Goal: Task Accomplishment & Management: Use online tool/utility

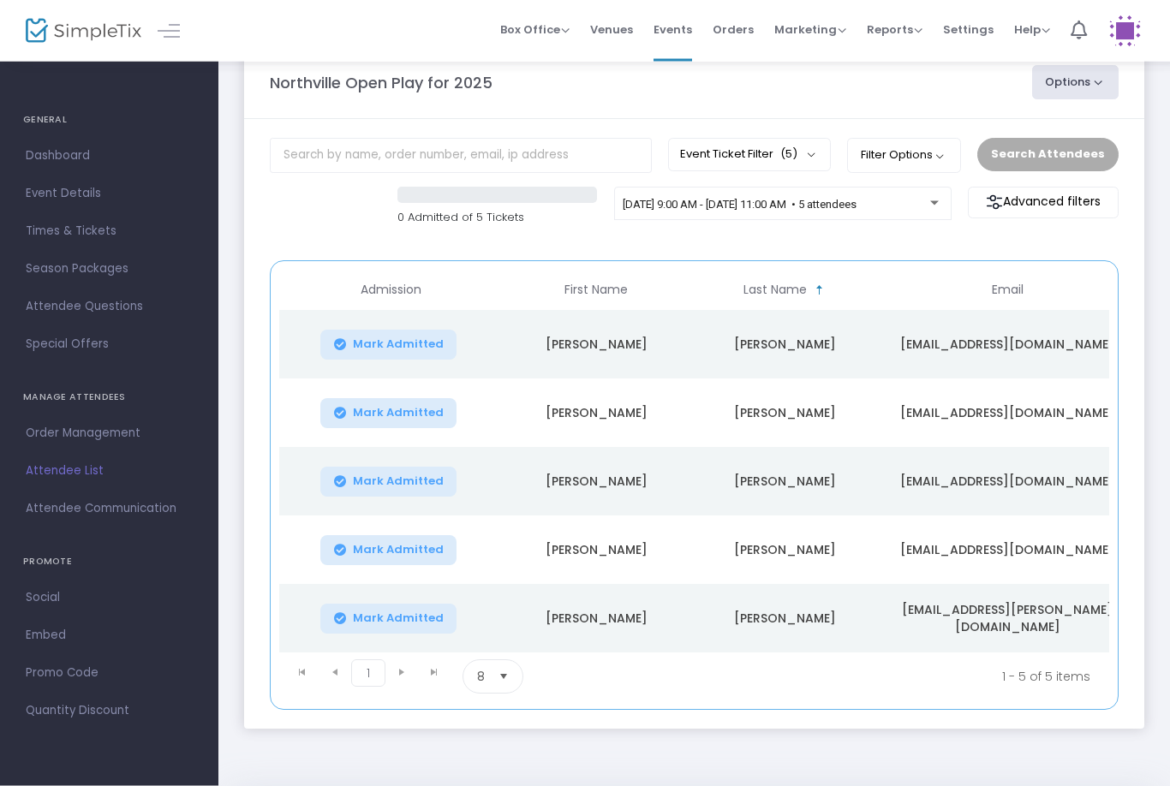
scroll to position [38, 0]
click at [856, 202] on span "9/25/2025 @ 9:00 AM - 9/25/2025 @ 11:00 AM • 5 attendees" at bounding box center [740, 206] width 234 height 13
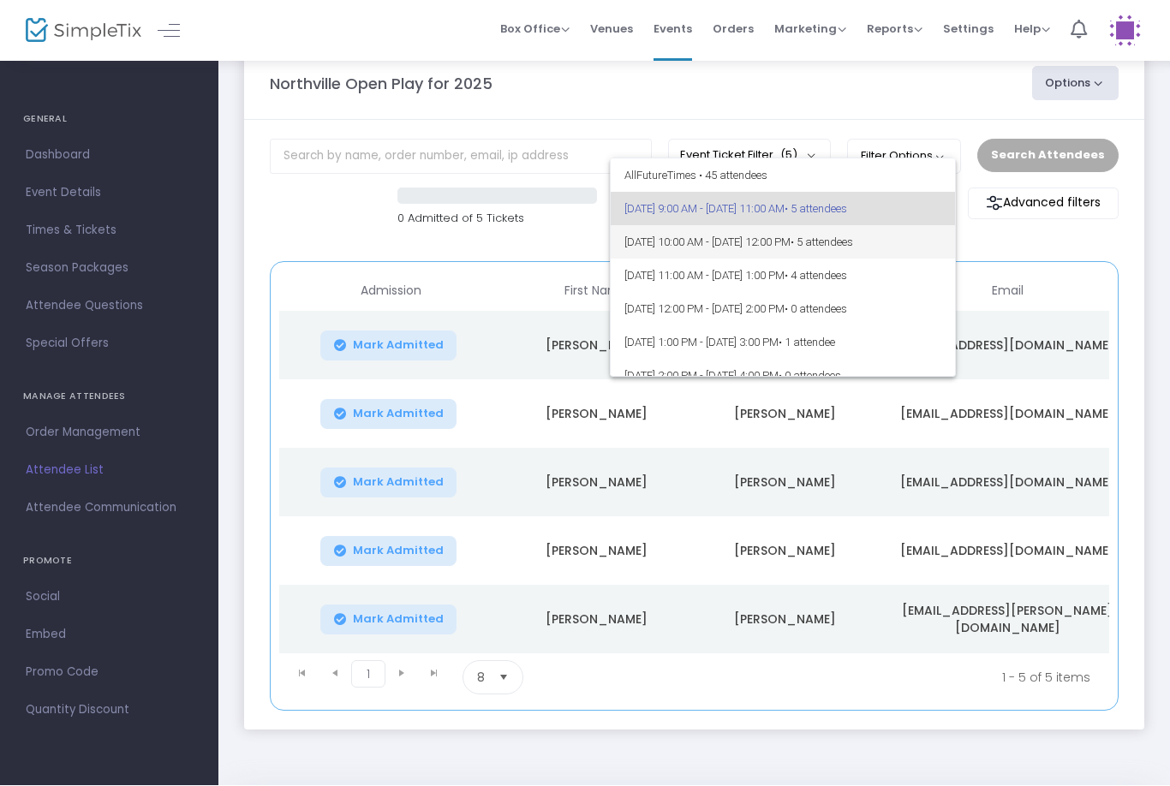
click at [853, 241] on span "• 5 attendees" at bounding box center [821, 242] width 63 height 13
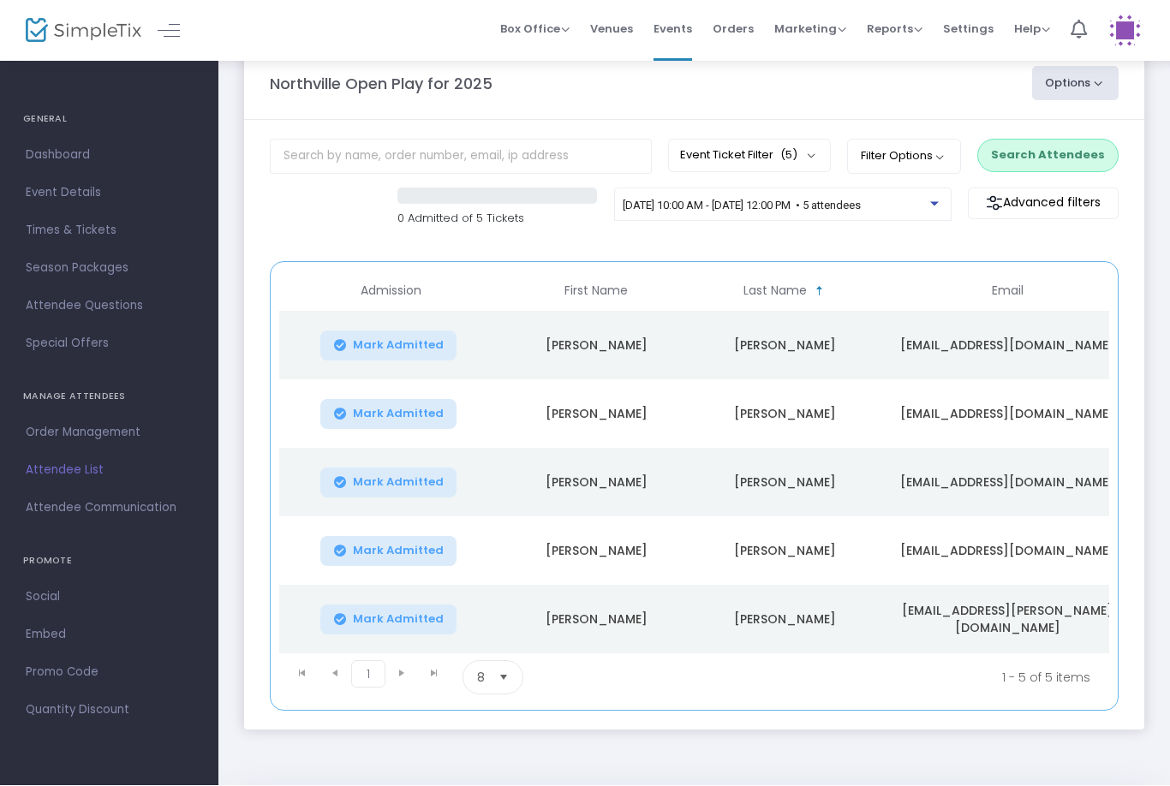
click at [1070, 140] on button "Search Attendees" at bounding box center [1047, 156] width 141 height 33
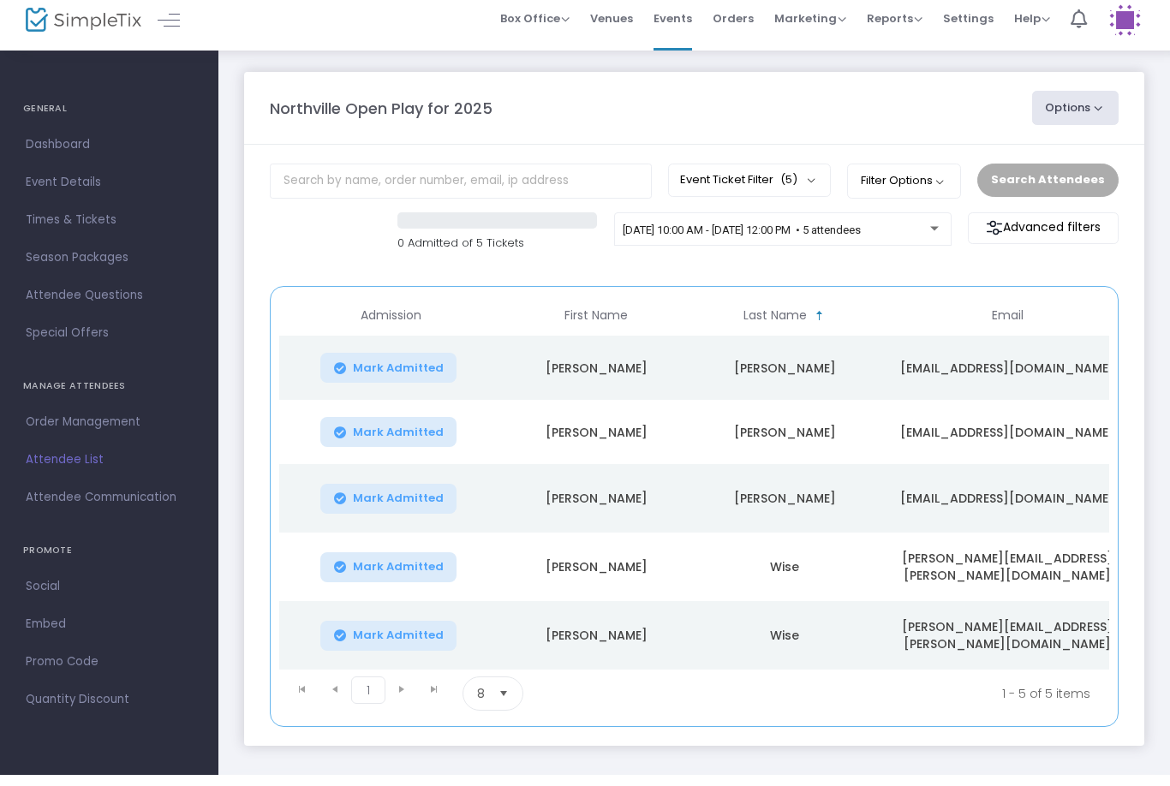
scroll to position [15, 0]
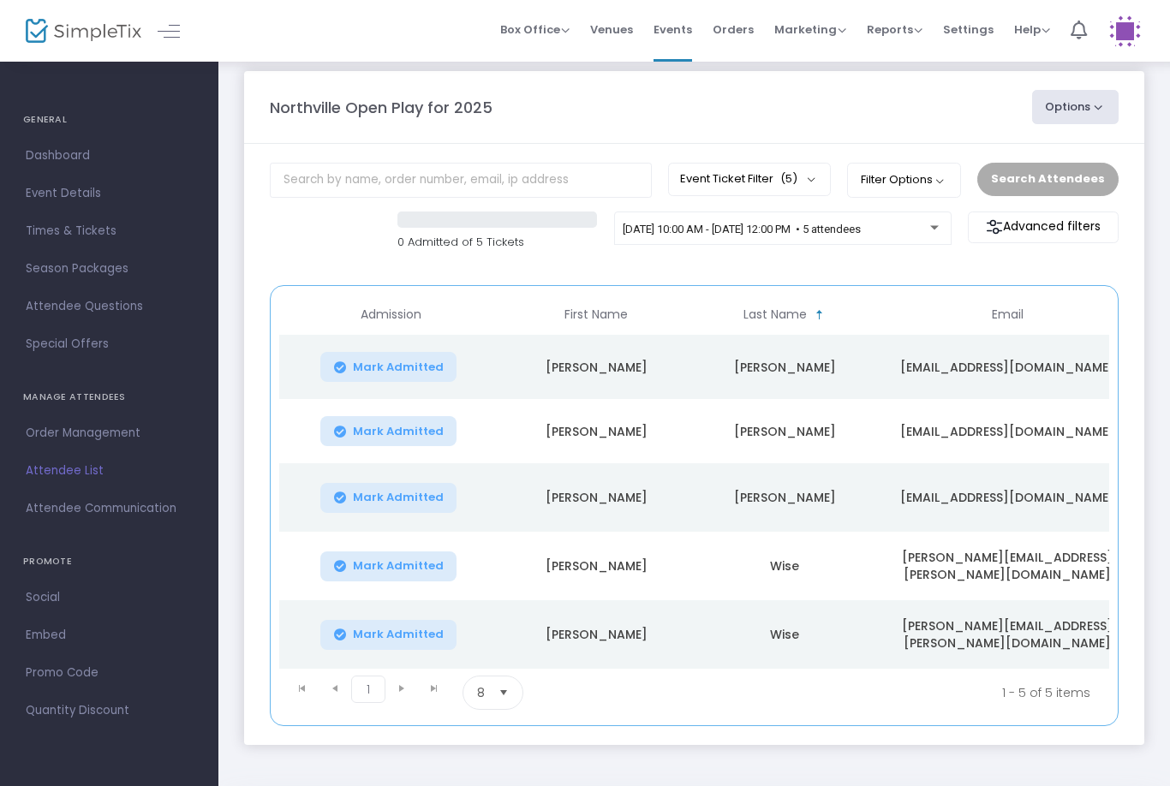
click at [912, 222] on div "[DATE] 10:00 AM - [DATE] 12:00 PM • 5 attendees" at bounding box center [782, 232] width 319 height 24
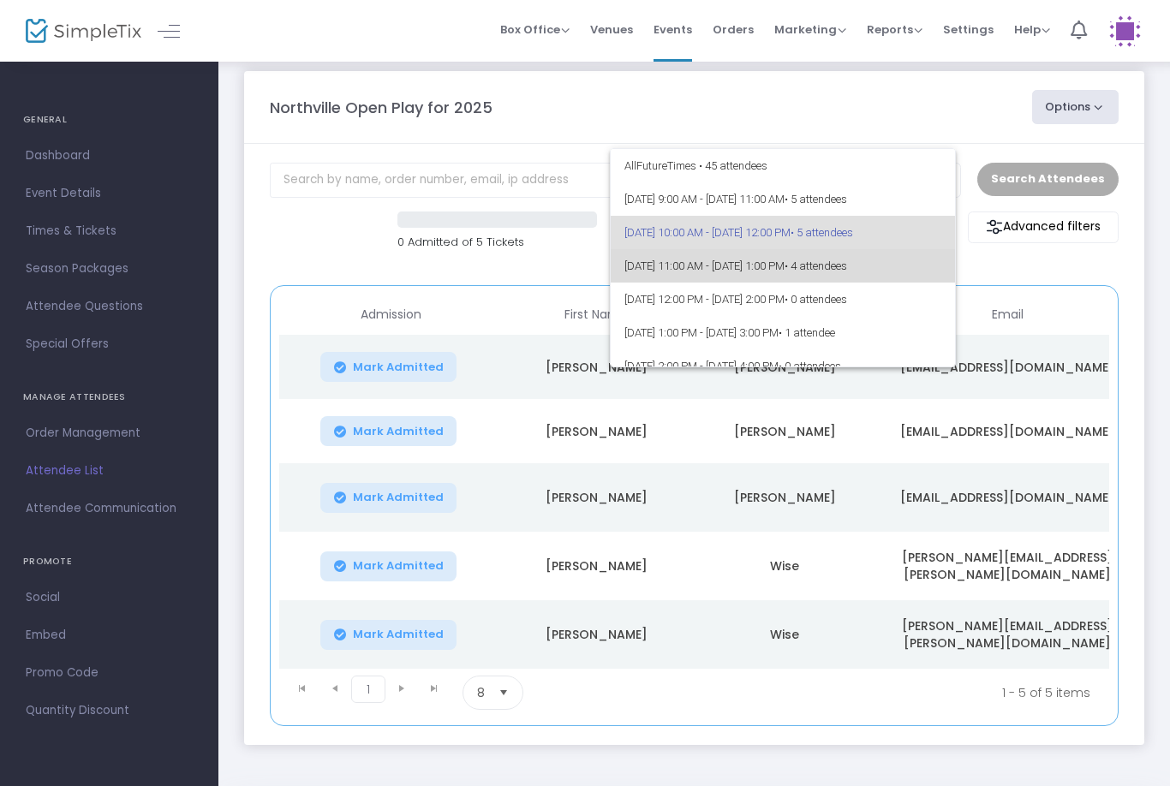
click at [847, 265] on span "• 4 attendees" at bounding box center [815, 265] width 63 height 13
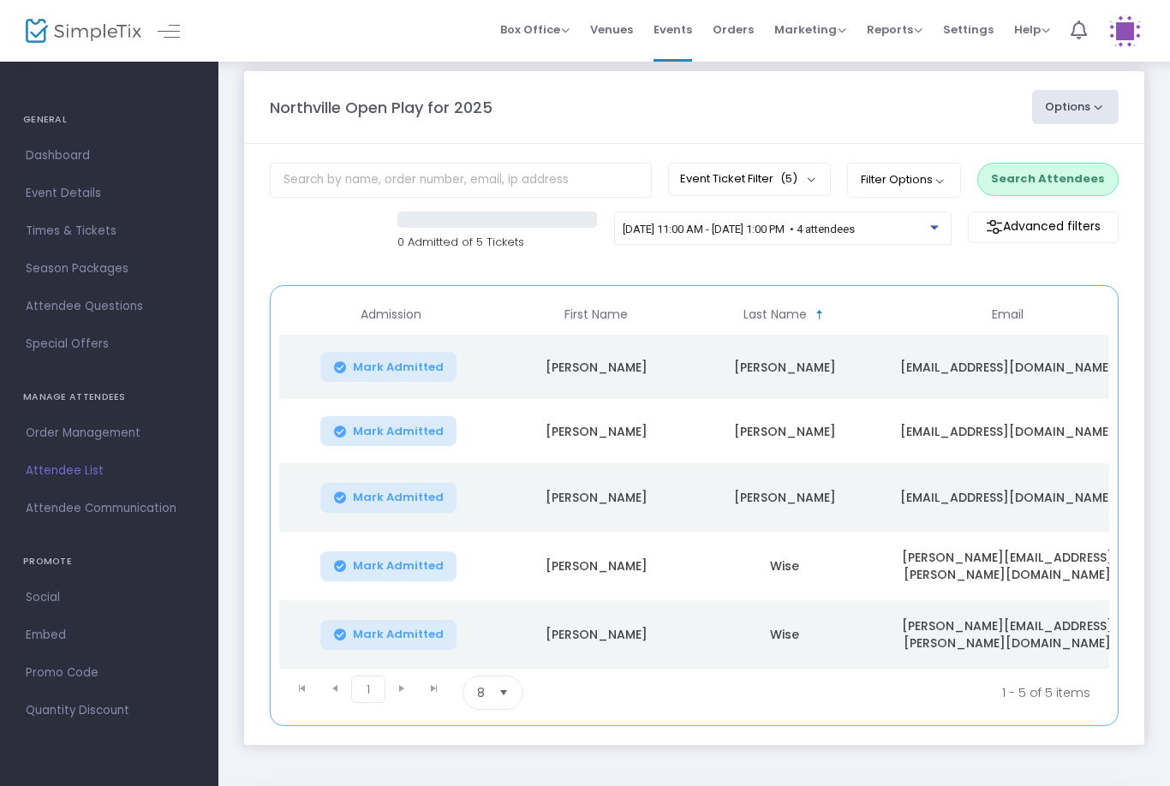
click at [1058, 191] on button "Search Attendees" at bounding box center [1047, 179] width 141 height 33
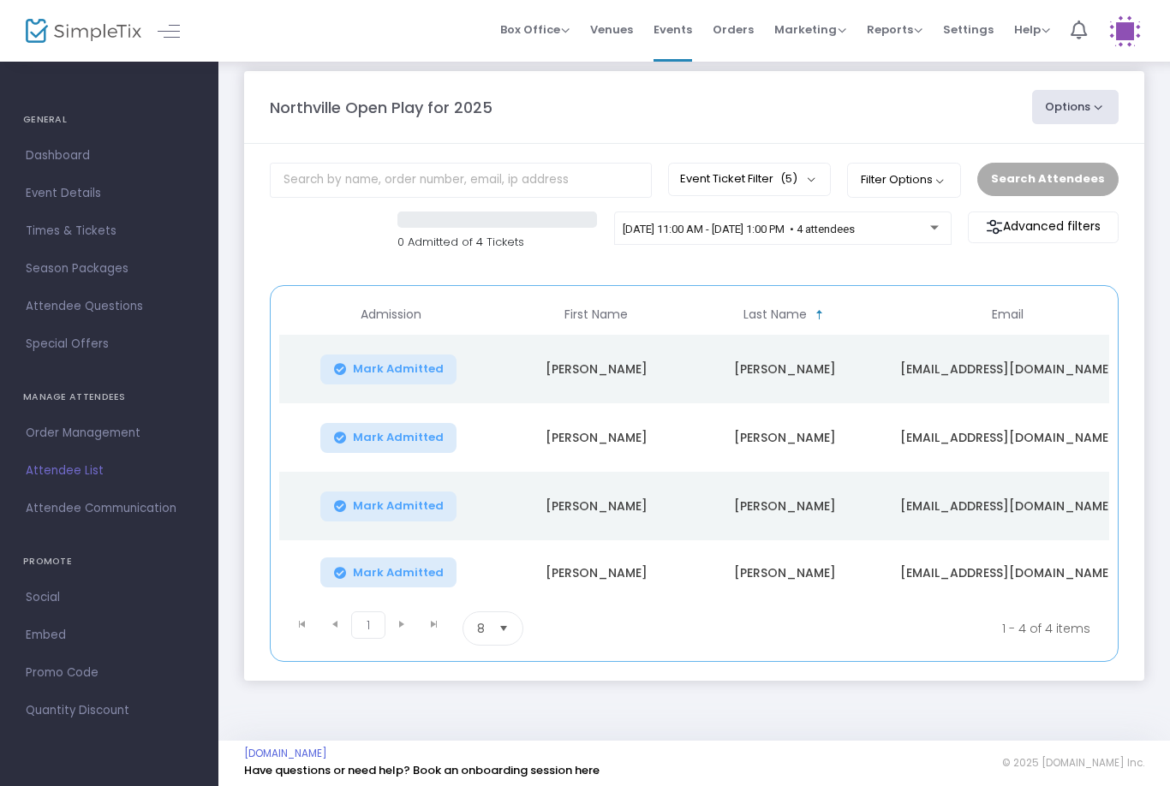
click at [855, 233] on span "[DATE] 11:00 AM - [DATE] 1:00 PM • 4 attendees" at bounding box center [739, 229] width 232 height 13
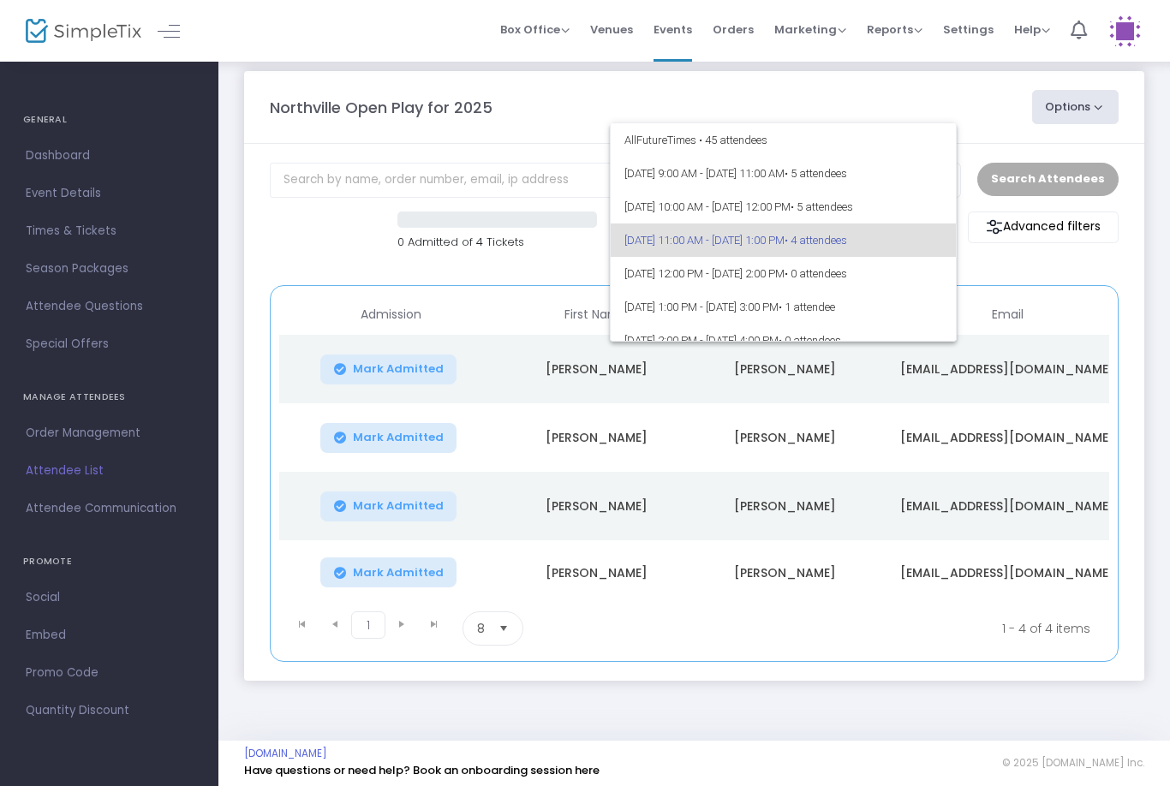
scroll to position [7, 0]
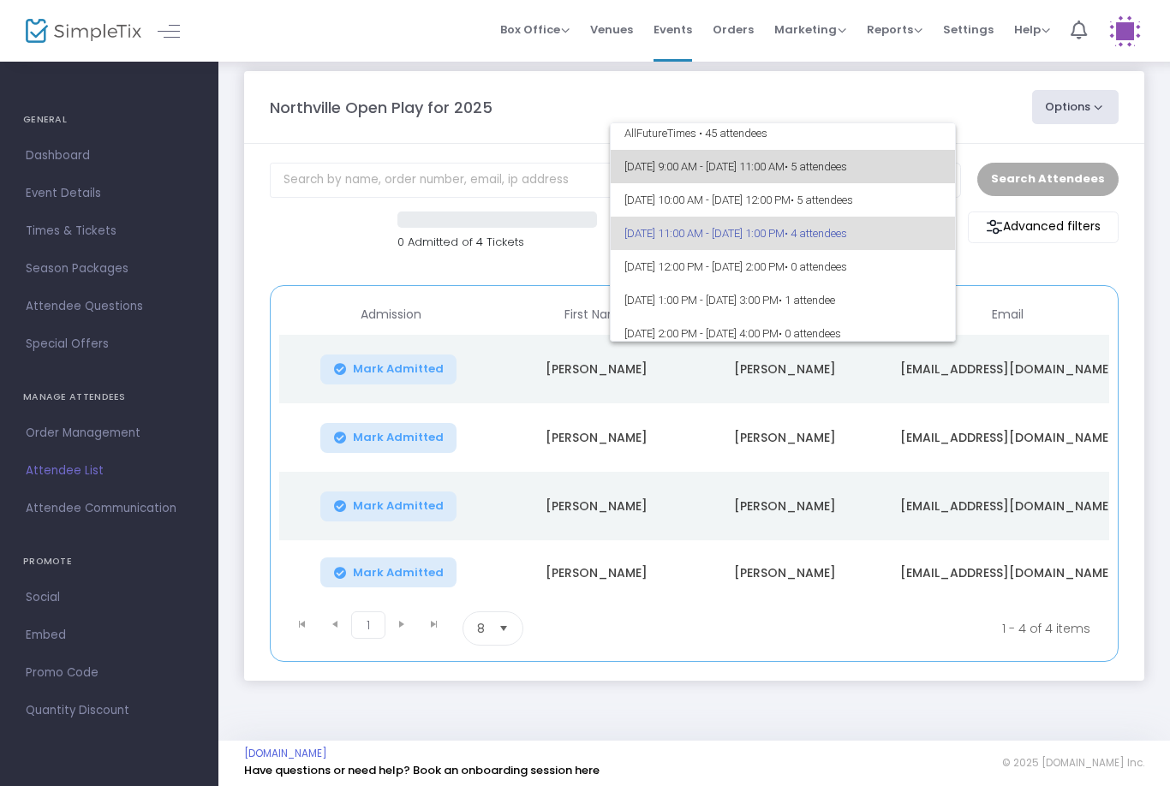
click at [847, 162] on span "• 5 attendees" at bounding box center [815, 166] width 63 height 13
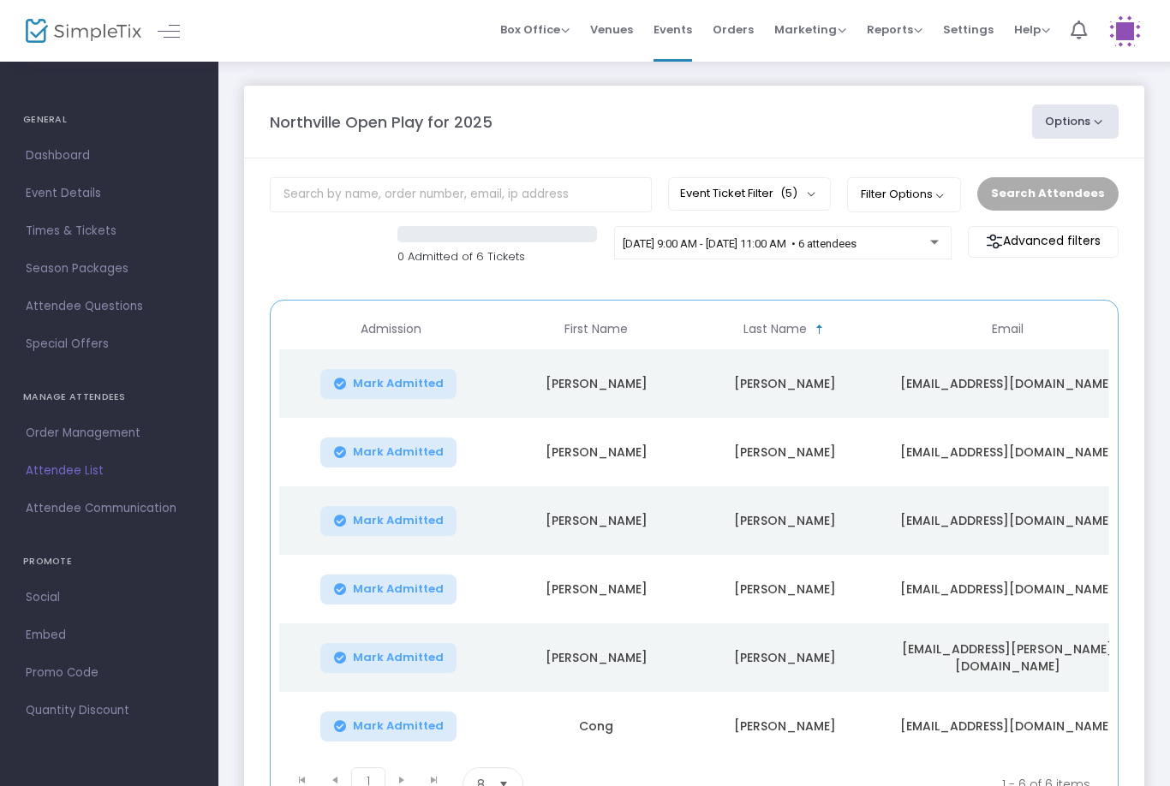
click at [790, 241] on span "[DATE] 9:00 AM - [DATE] 11:00 AM • 6 attendees" at bounding box center [740, 243] width 234 height 13
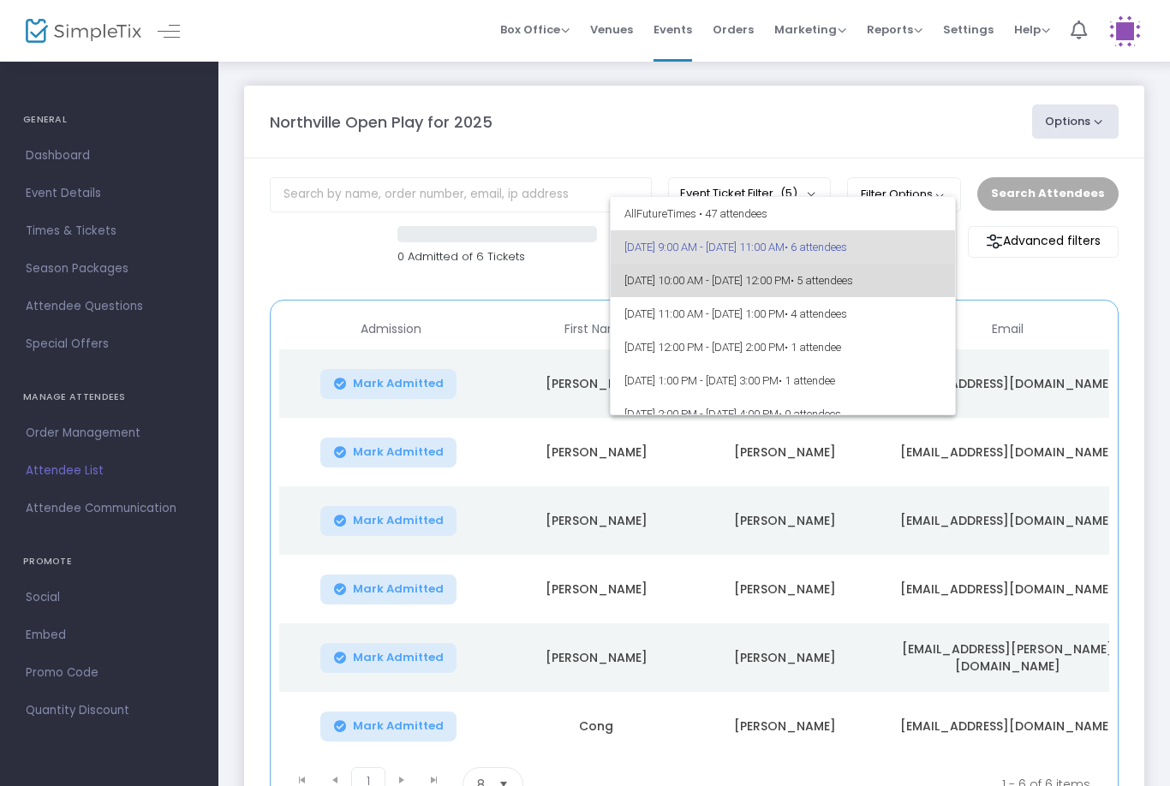
click at [726, 266] on span "[DATE] 10:00 AM - [DATE] 12:00 PM • 5 attendees" at bounding box center [783, 280] width 318 height 33
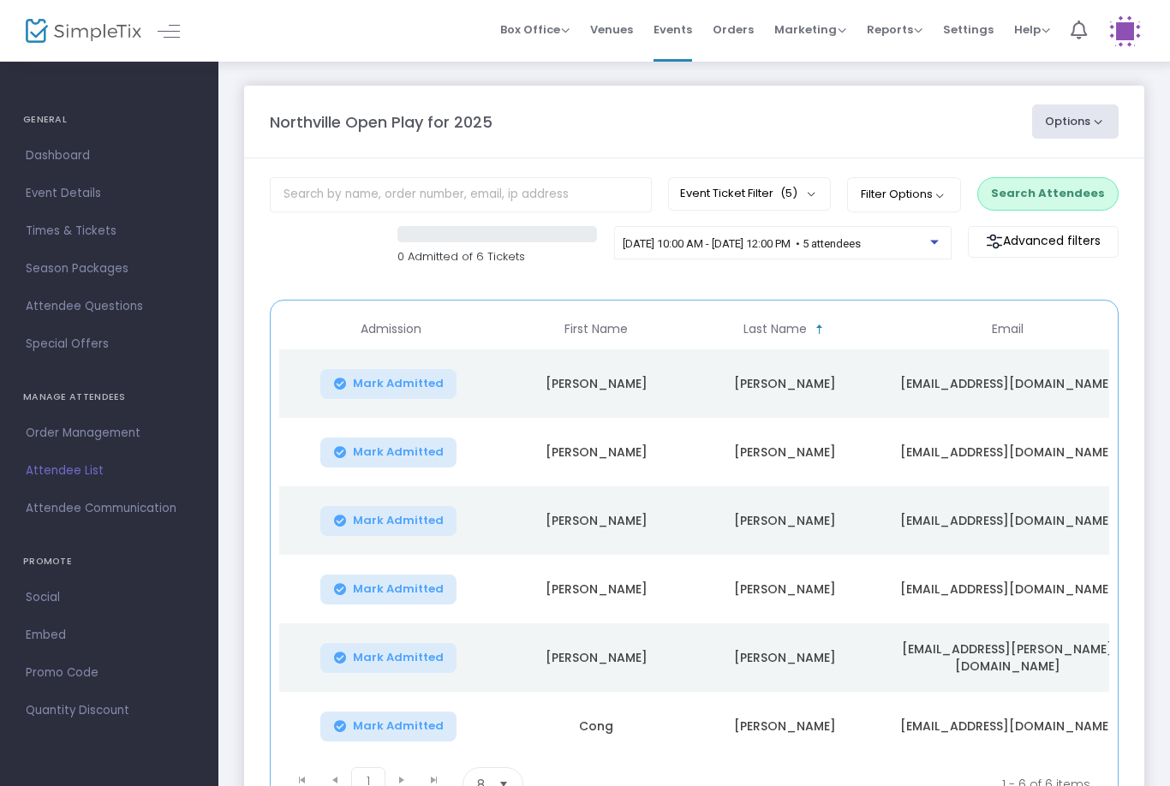
click at [795, 209] on button "Event Ticket Filter (5)" at bounding box center [749, 193] width 163 height 33
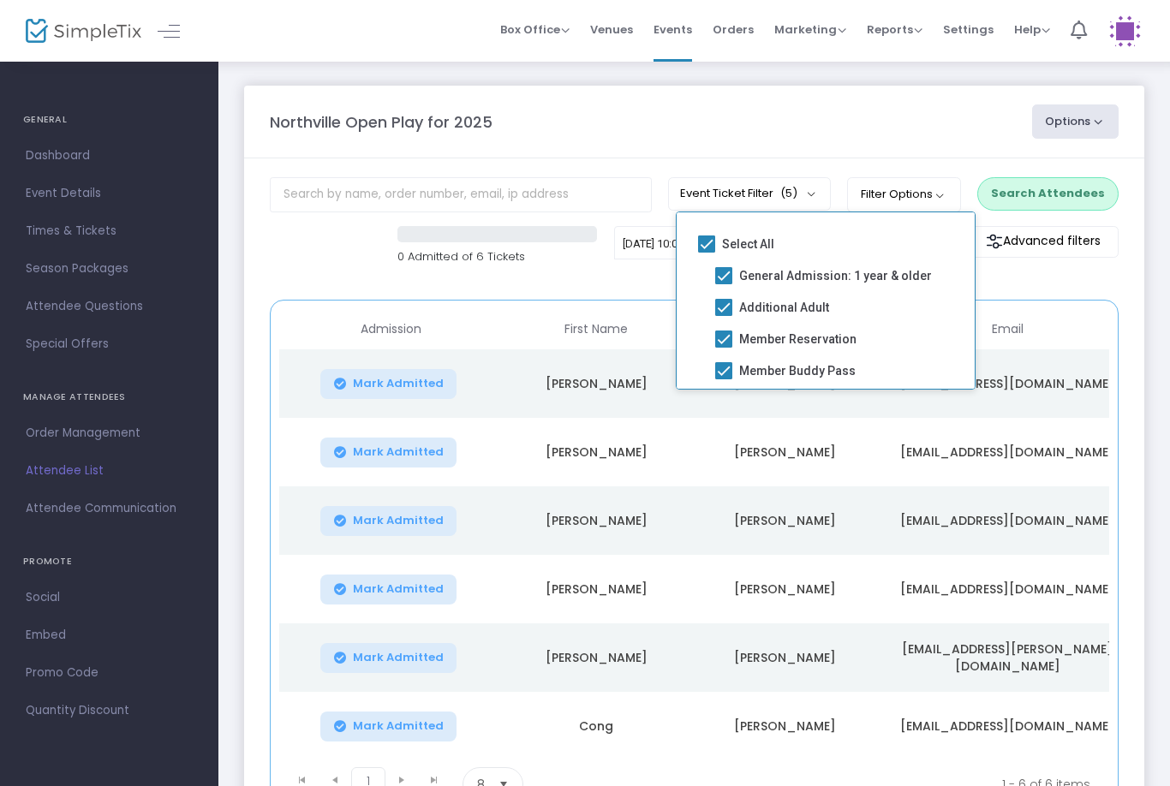
click at [626, 231] on div "[DATE] 10:00 AM - [DATE] 12:00 PM • 5 attendees" at bounding box center [782, 243] width 337 height 34
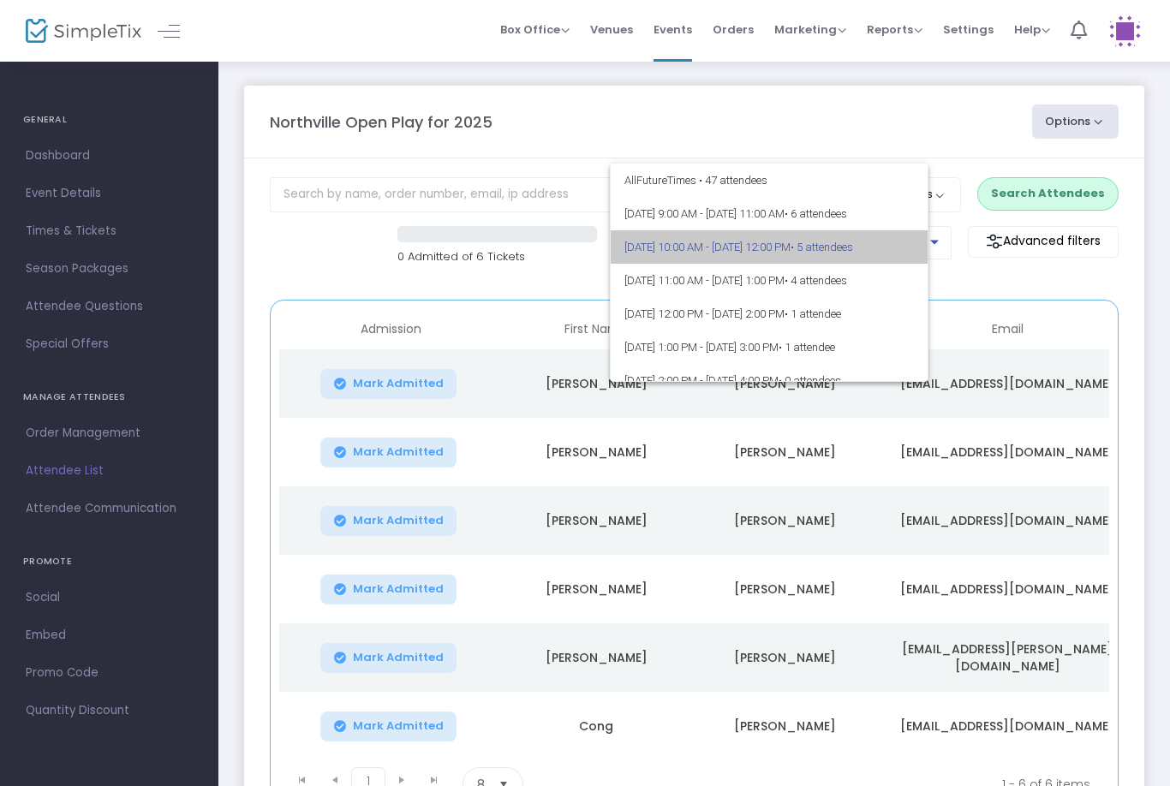
click at [689, 252] on span "[DATE] 10:00 AM - [DATE] 12:00 PM • 5 attendees" at bounding box center [769, 246] width 290 height 33
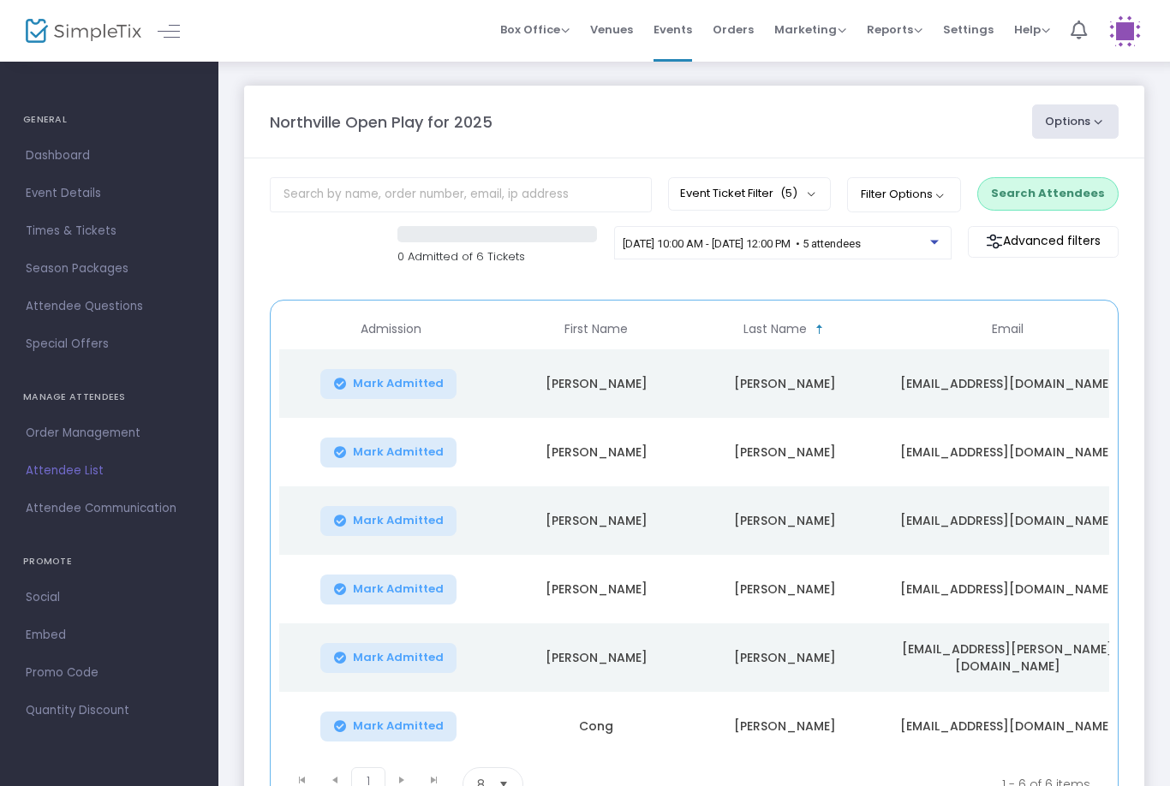
click at [728, 250] on span "[DATE] 10:00 AM - [DATE] 12:00 PM • 5 attendees" at bounding box center [742, 243] width 238 height 13
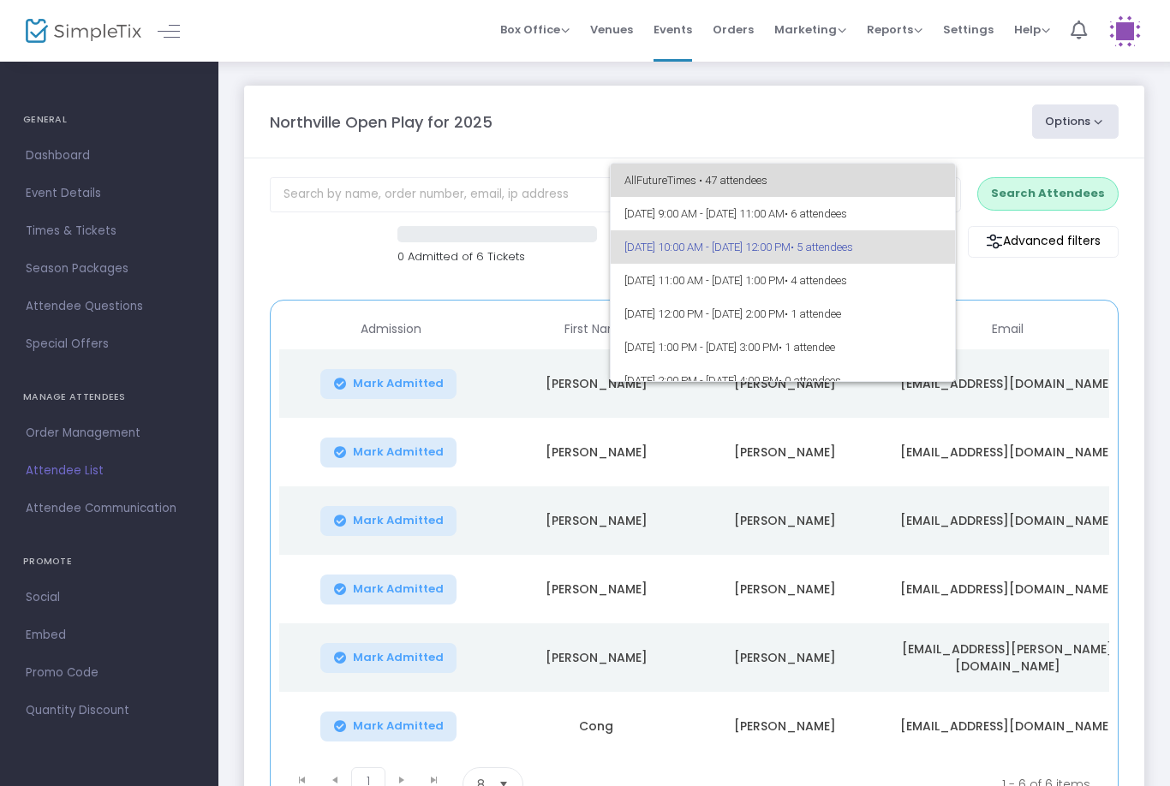
click at [731, 195] on span "All Future Times • 47 attendees" at bounding box center [783, 180] width 318 height 33
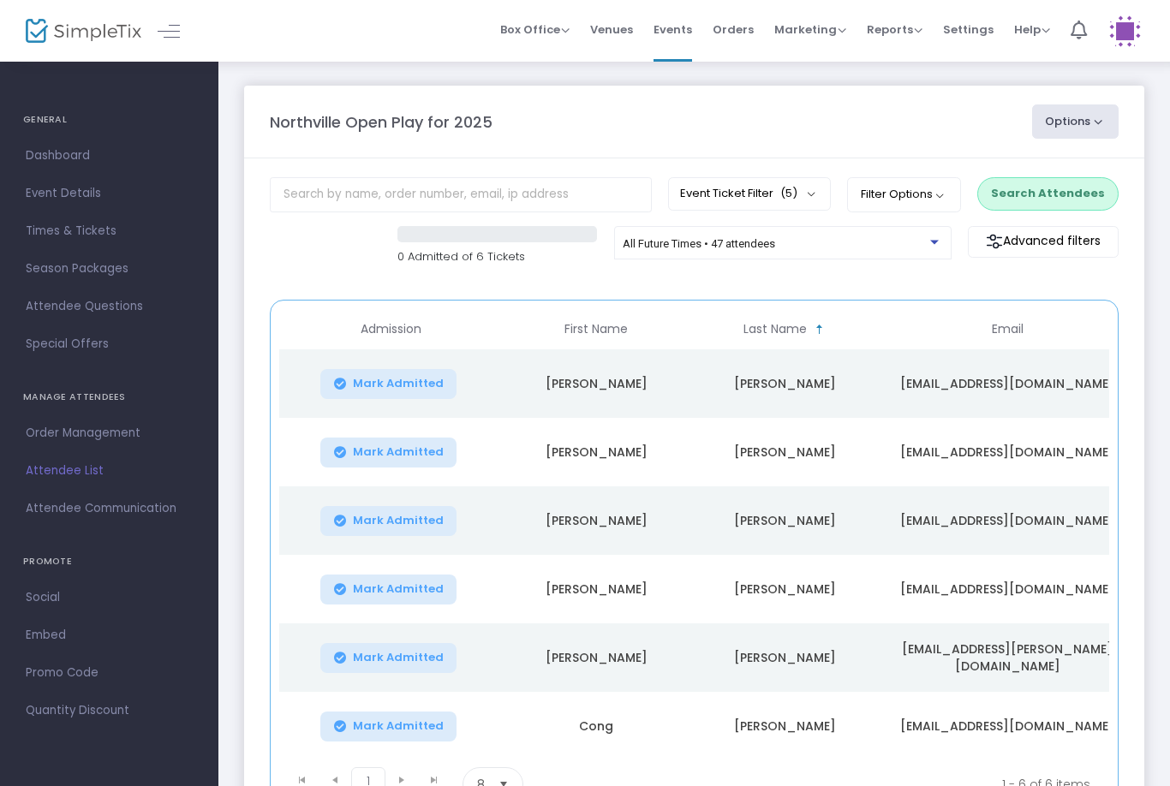
click at [736, 222] on m-panel-content "Event Ticket Filter (5) Select All General Admission: 1 year & older Additional…" at bounding box center [694, 497] width 900 height 678
click at [753, 243] on span "All Future Times • 47 attendees" at bounding box center [699, 243] width 152 height 13
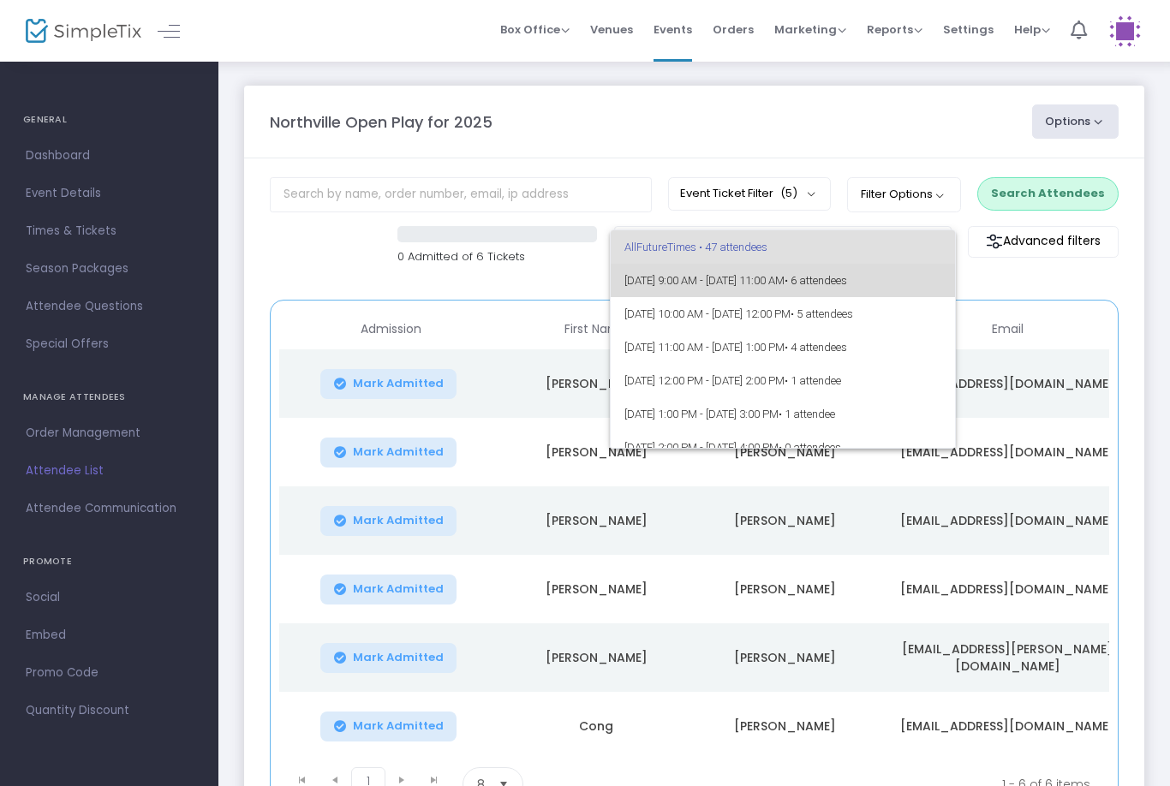
click at [679, 290] on span "[DATE] 9:00 AM - [DATE] 11:00 AM • 6 attendees" at bounding box center [783, 280] width 318 height 33
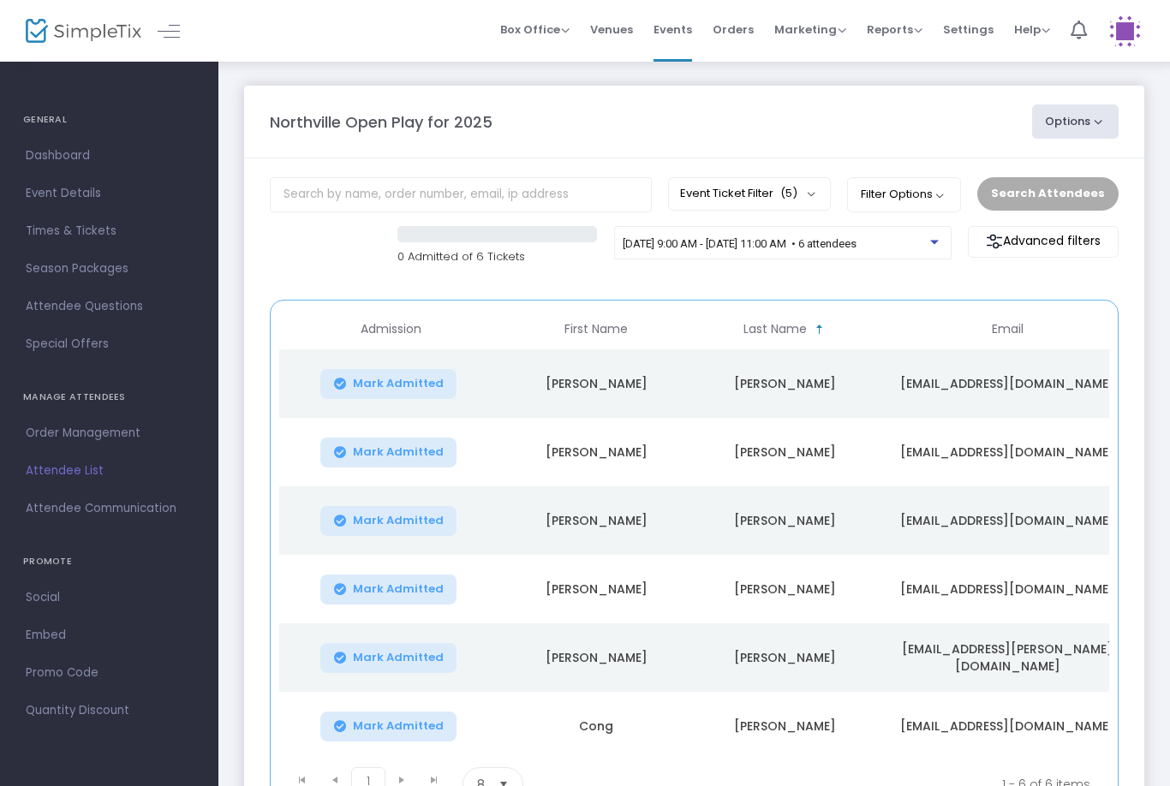
click at [1058, 184] on div "Search Attendees" at bounding box center [1048, 193] width 158 height 33
click at [1042, 187] on div "Search Attendees" at bounding box center [1048, 193] width 158 height 33
click at [1010, 195] on div "Search Attendees" at bounding box center [1048, 193] width 158 height 33
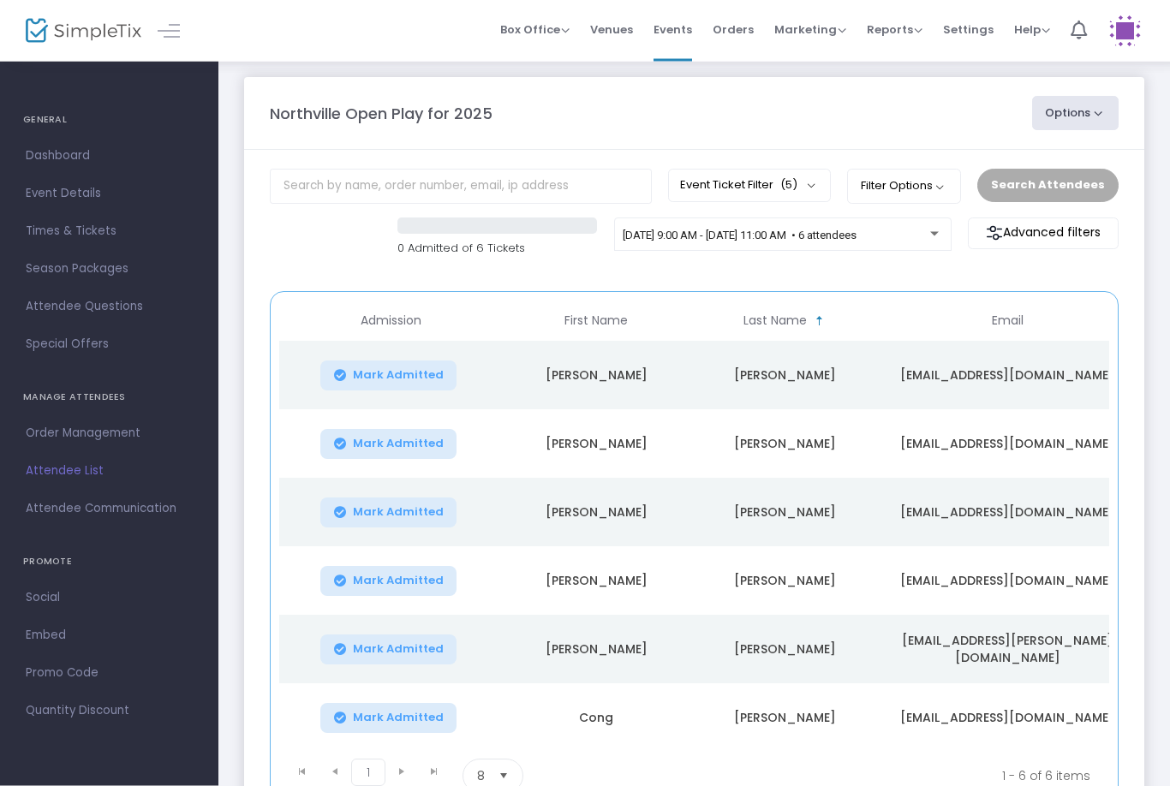
scroll to position [9, 0]
click at [800, 235] on span "[DATE] 9:00 AM - [DATE] 11:00 AM • 6 attendees" at bounding box center [740, 235] width 234 height 13
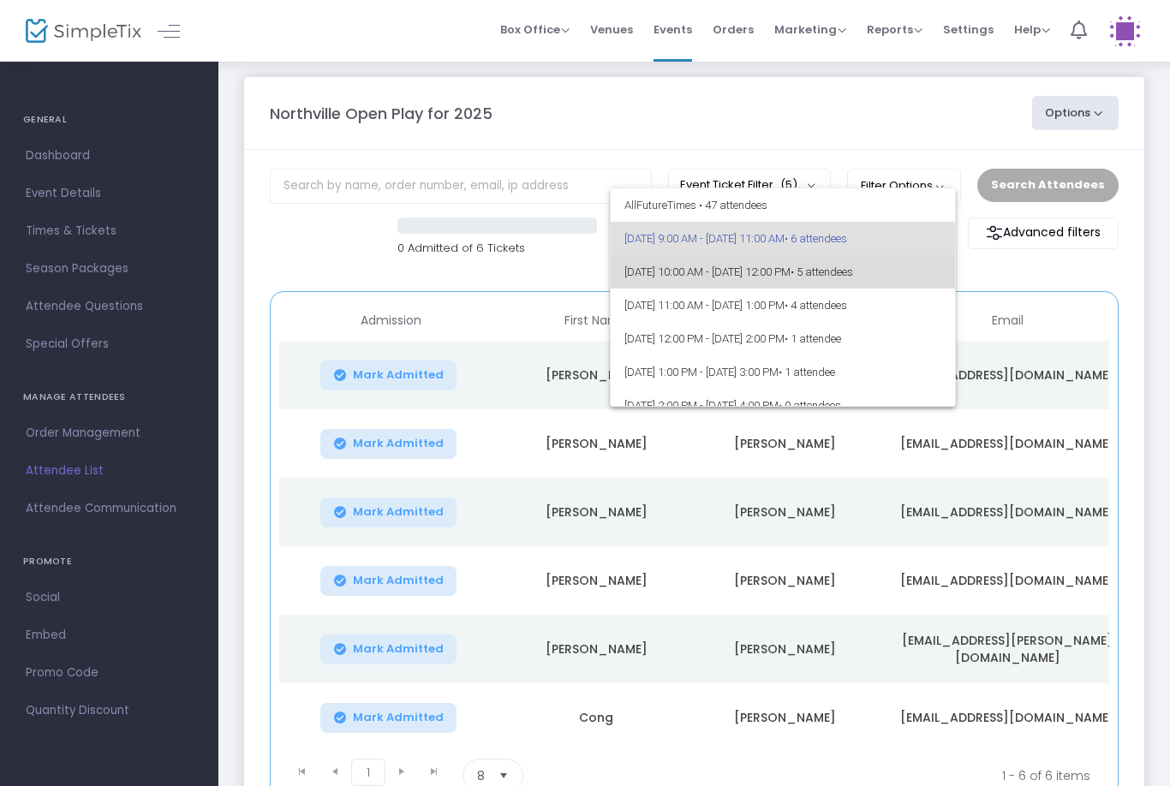
click at [786, 268] on span "[DATE] 10:00 AM - [DATE] 12:00 PM • 5 attendees" at bounding box center [783, 271] width 318 height 33
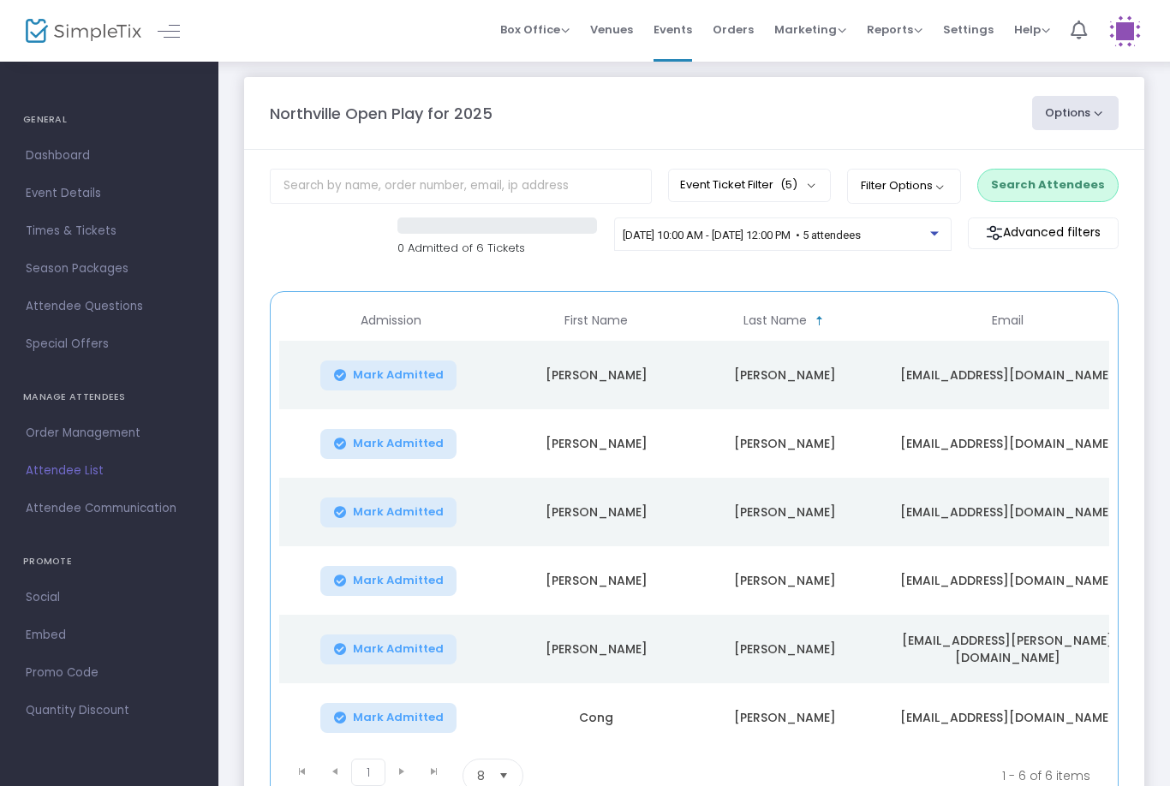
click at [784, 233] on span "[DATE] 10:00 AM - [DATE] 12:00 PM • 5 attendees" at bounding box center [742, 235] width 238 height 13
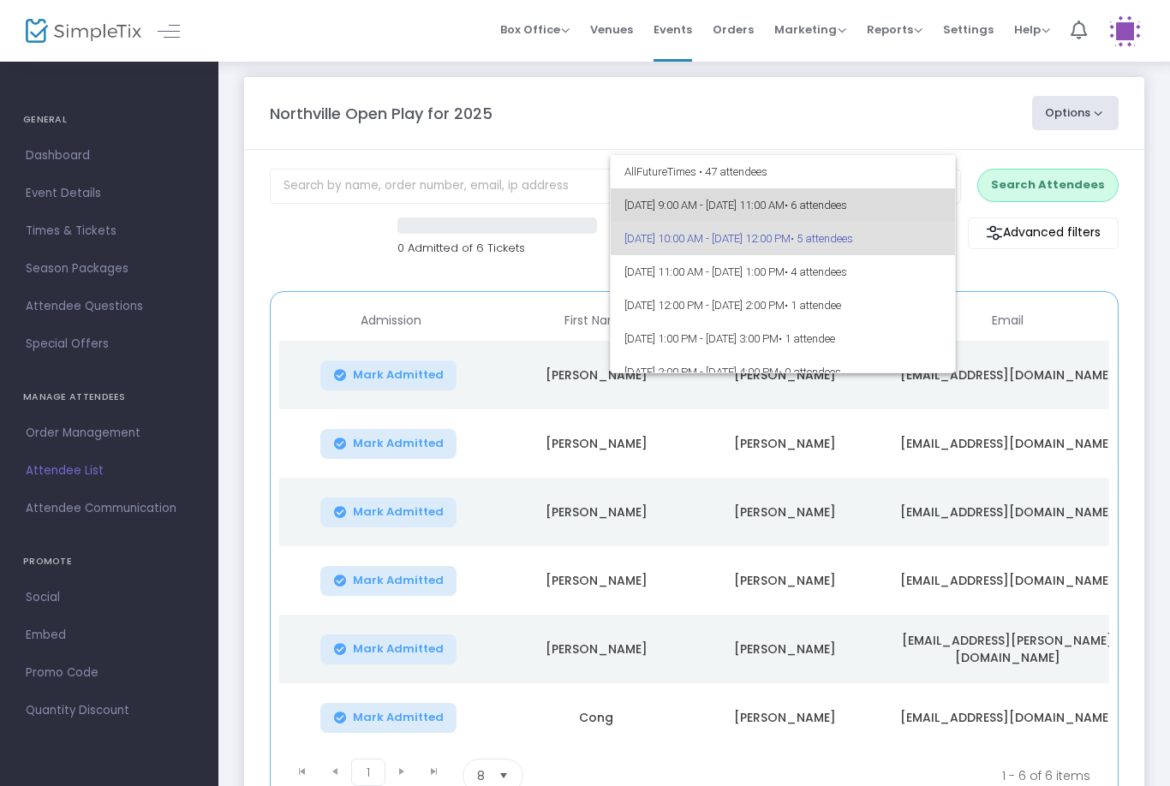
click at [776, 220] on span "[DATE] 9:00 AM - [DATE] 11:00 AM • 6 attendees" at bounding box center [783, 204] width 318 height 33
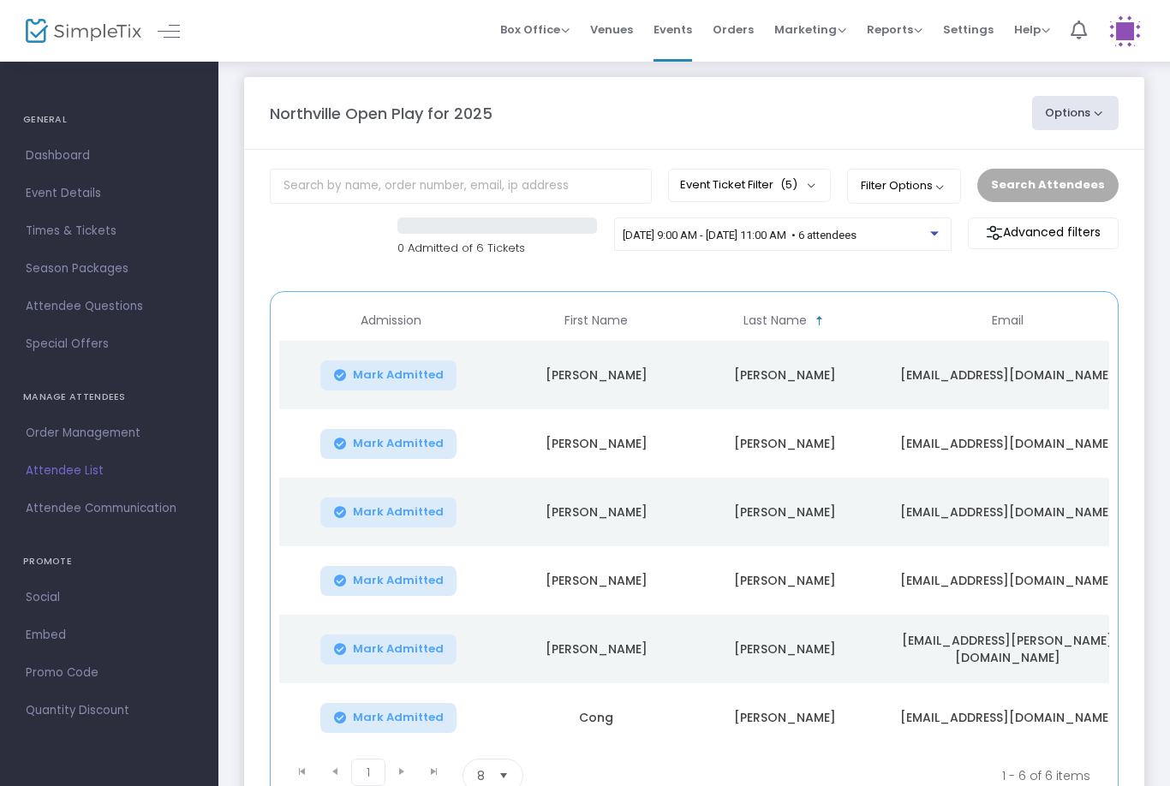
click at [1046, 182] on div "Search Attendees" at bounding box center [1048, 185] width 158 height 33
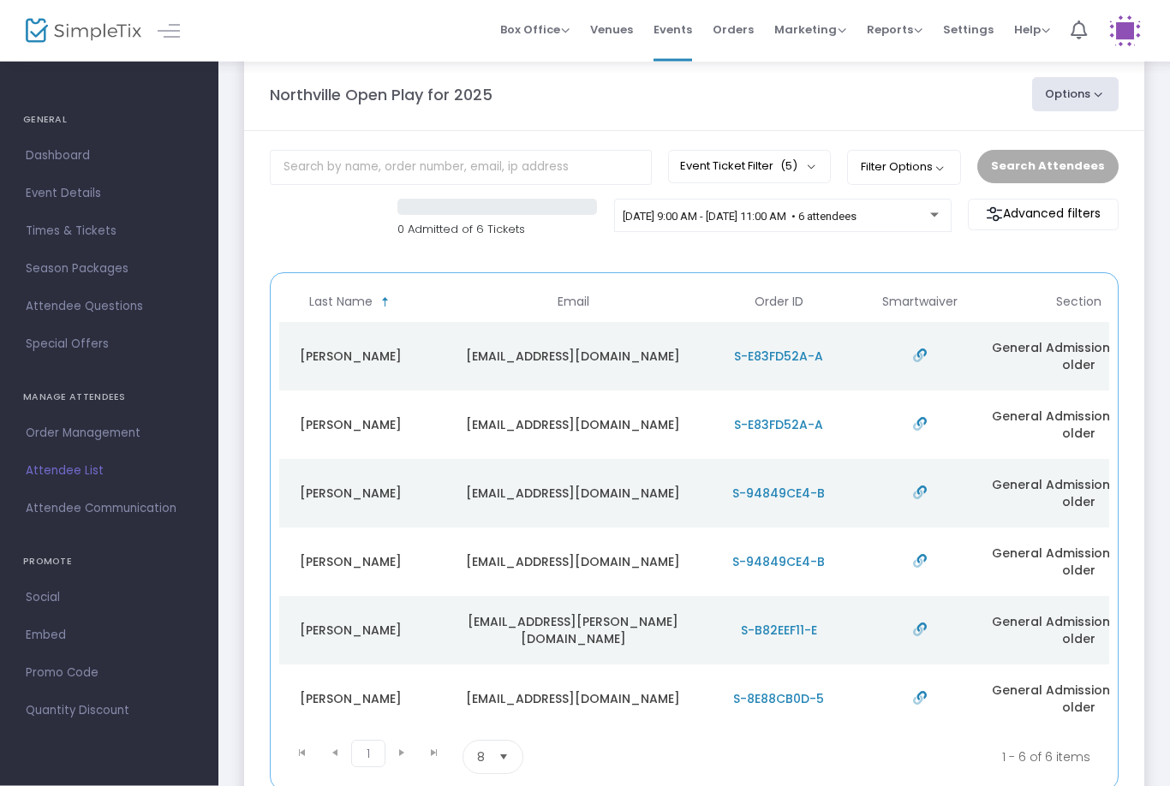
scroll to position [0, 0]
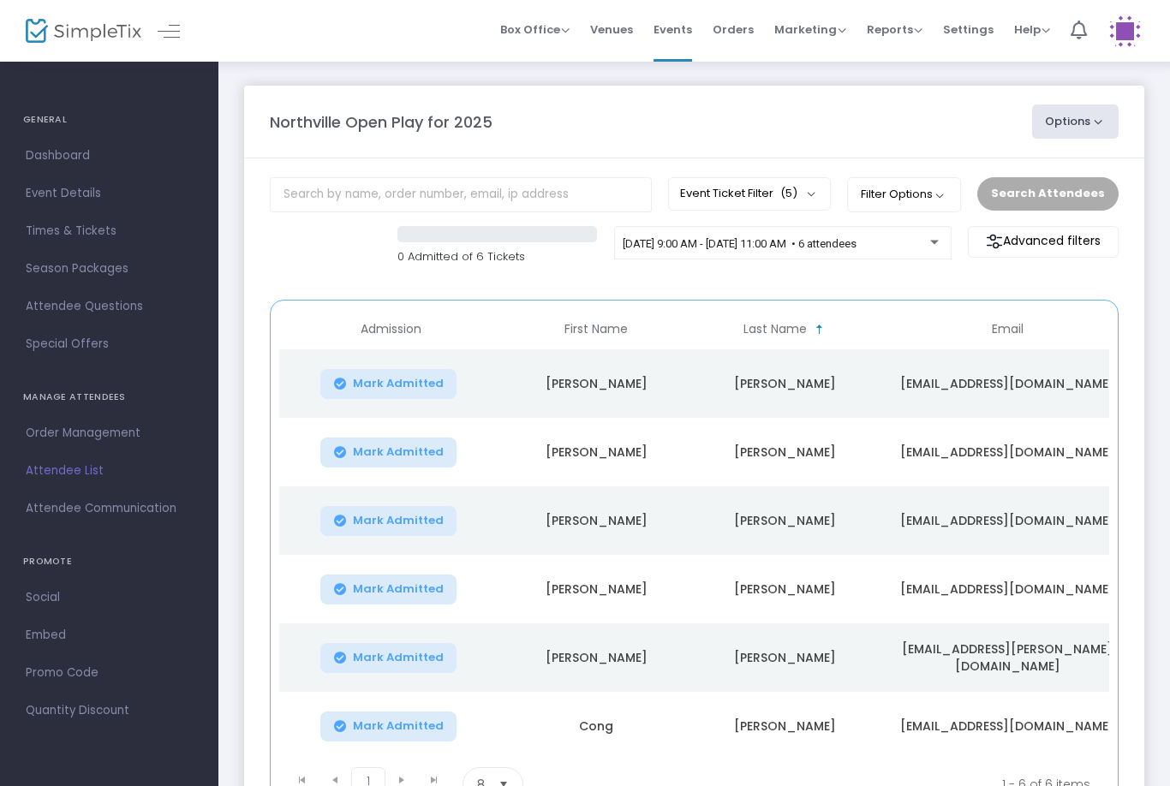
click at [842, 241] on span "[DATE] 9:00 AM - [DATE] 11:00 AM • 6 attendees" at bounding box center [740, 243] width 234 height 13
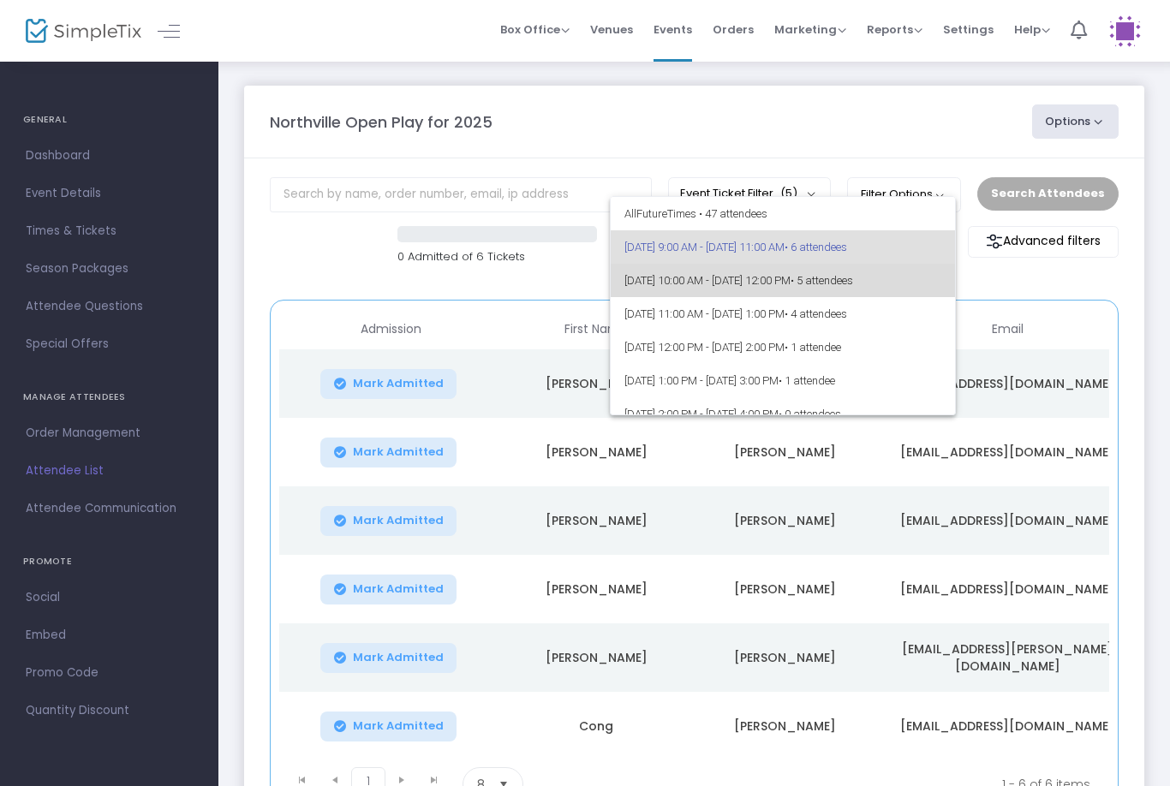
click at [754, 293] on span "[DATE] 10:00 AM - [DATE] 12:00 PM • 5 attendees" at bounding box center [783, 280] width 318 height 33
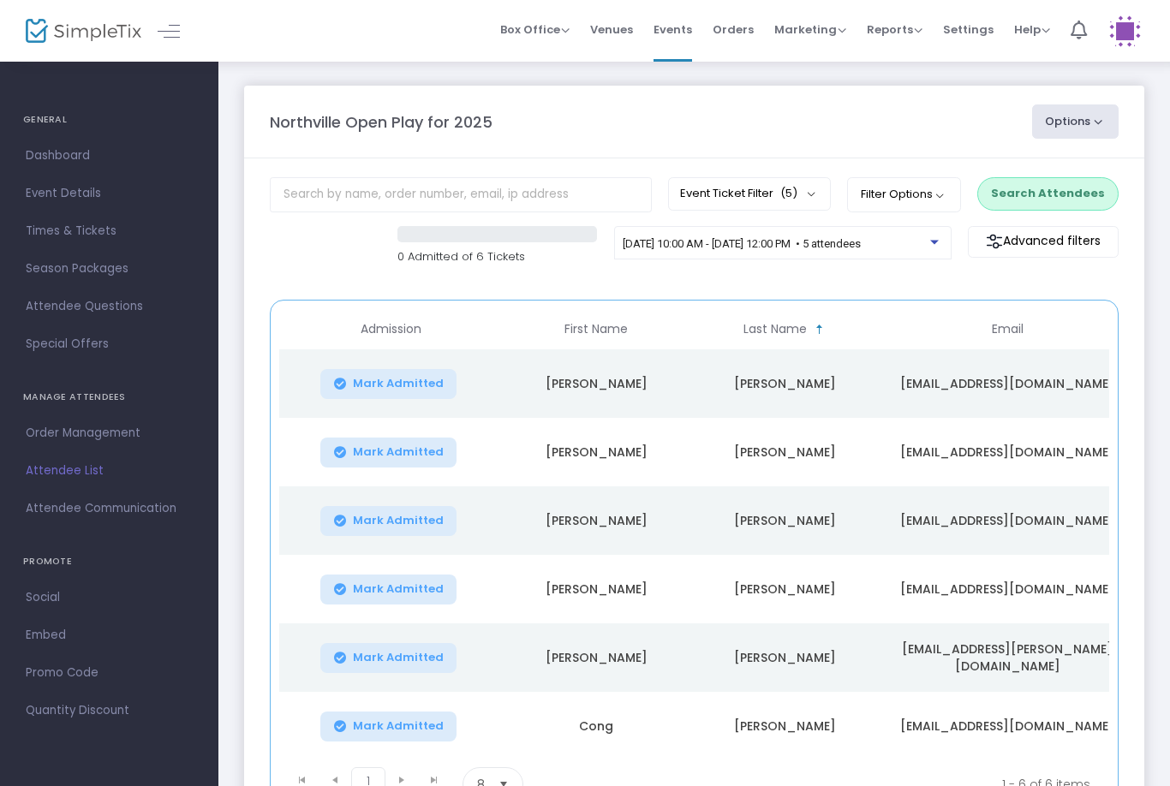
click at [1026, 193] on button "Search Attendees" at bounding box center [1047, 193] width 141 height 33
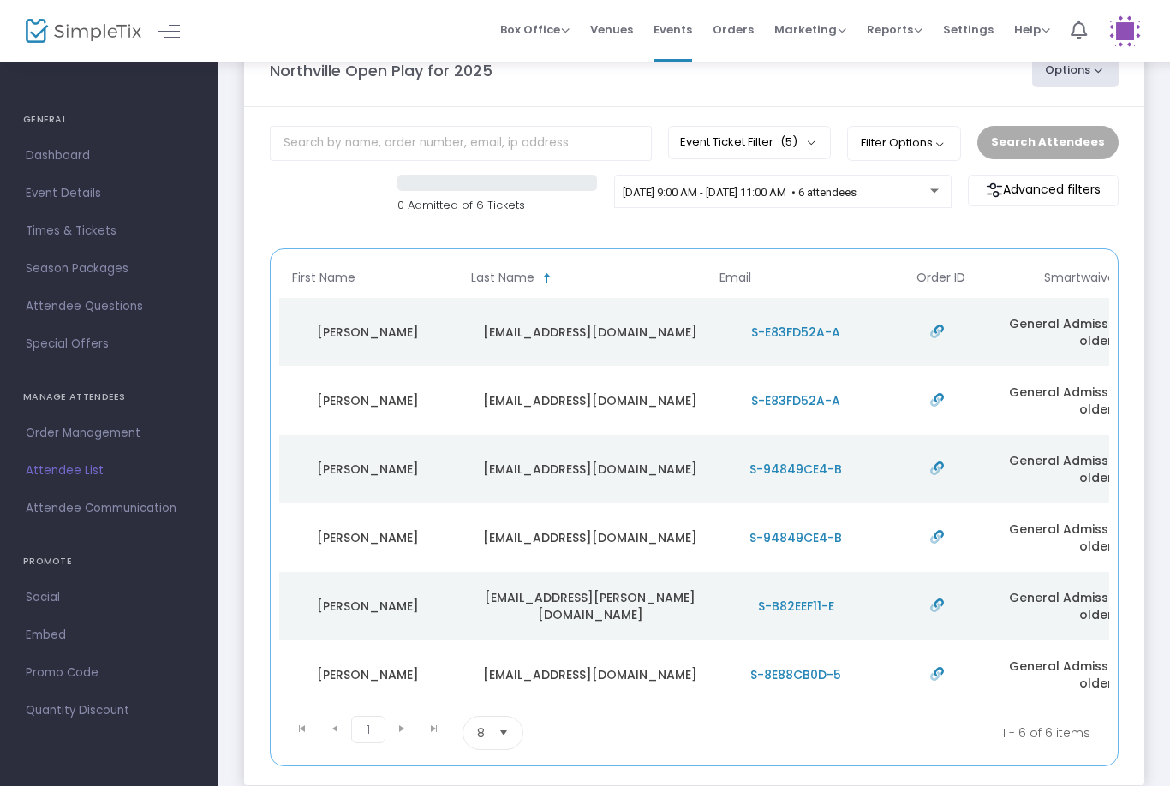
scroll to position [0, 106]
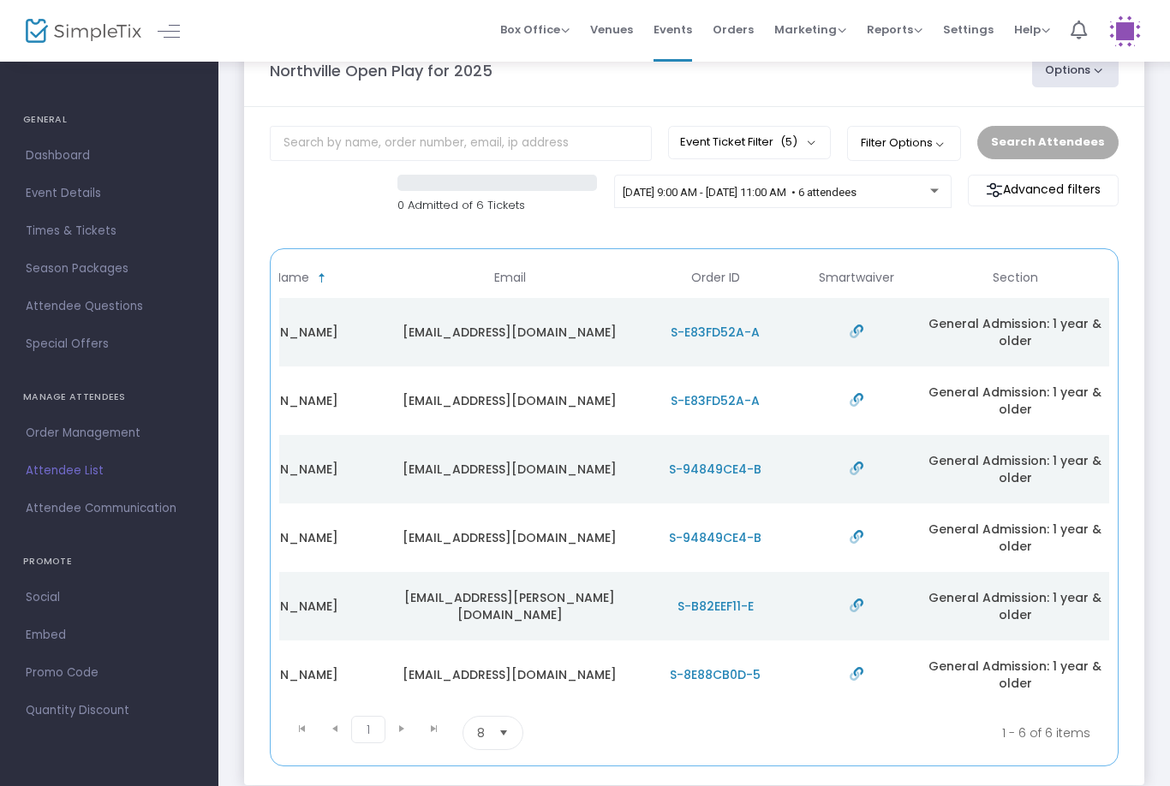
click at [832, 192] on span "[DATE] 9:00 AM - [DATE] 11:00 AM • 6 attendees" at bounding box center [740, 192] width 234 height 13
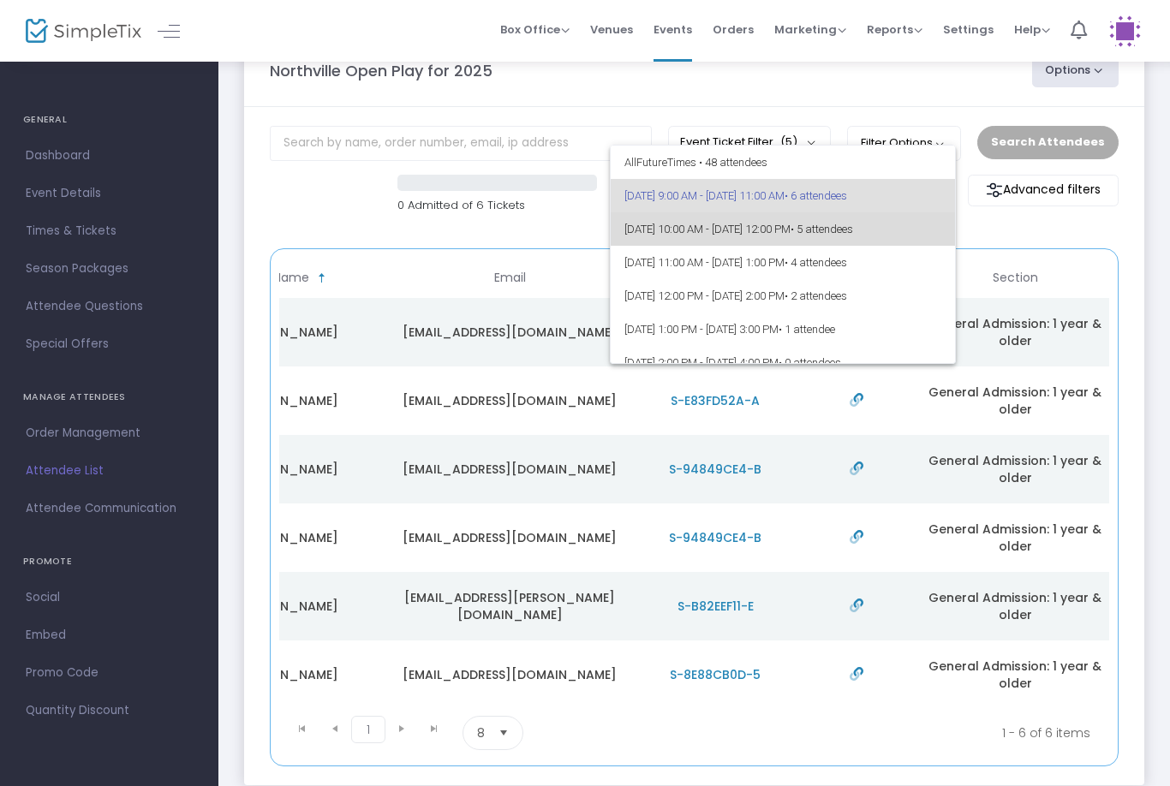
click at [838, 239] on span "[DATE] 10:00 AM - [DATE] 12:00 PM • 5 attendees" at bounding box center [783, 228] width 318 height 33
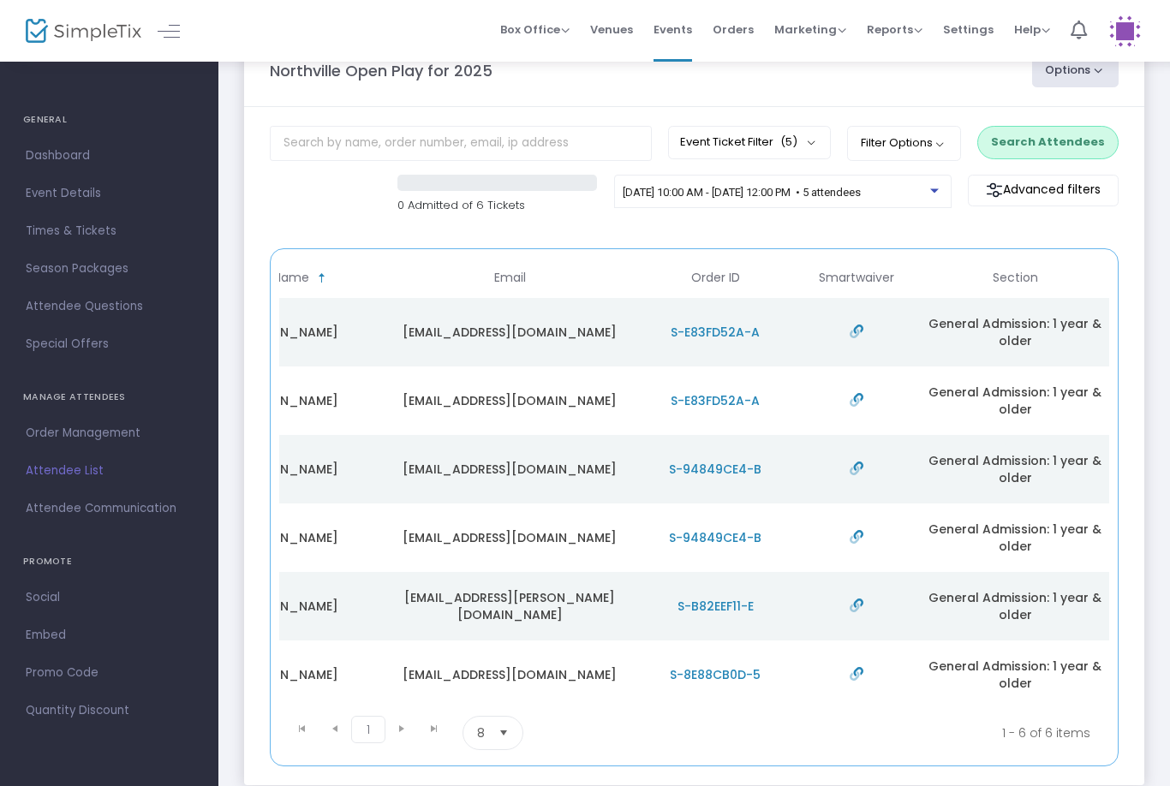
click at [1049, 141] on button "Search Attendees" at bounding box center [1047, 142] width 141 height 33
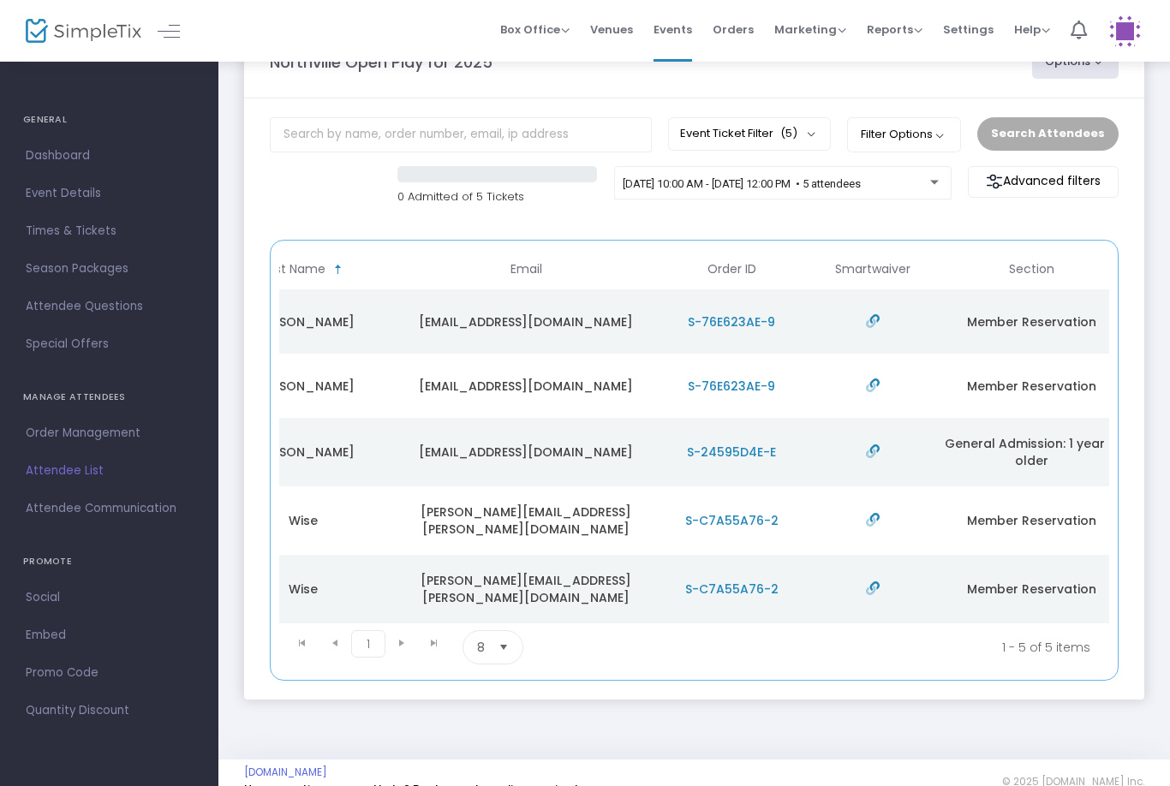
click at [850, 184] on span "[DATE] 10:00 AM - [DATE] 12:00 PM • 5 attendees" at bounding box center [742, 183] width 238 height 13
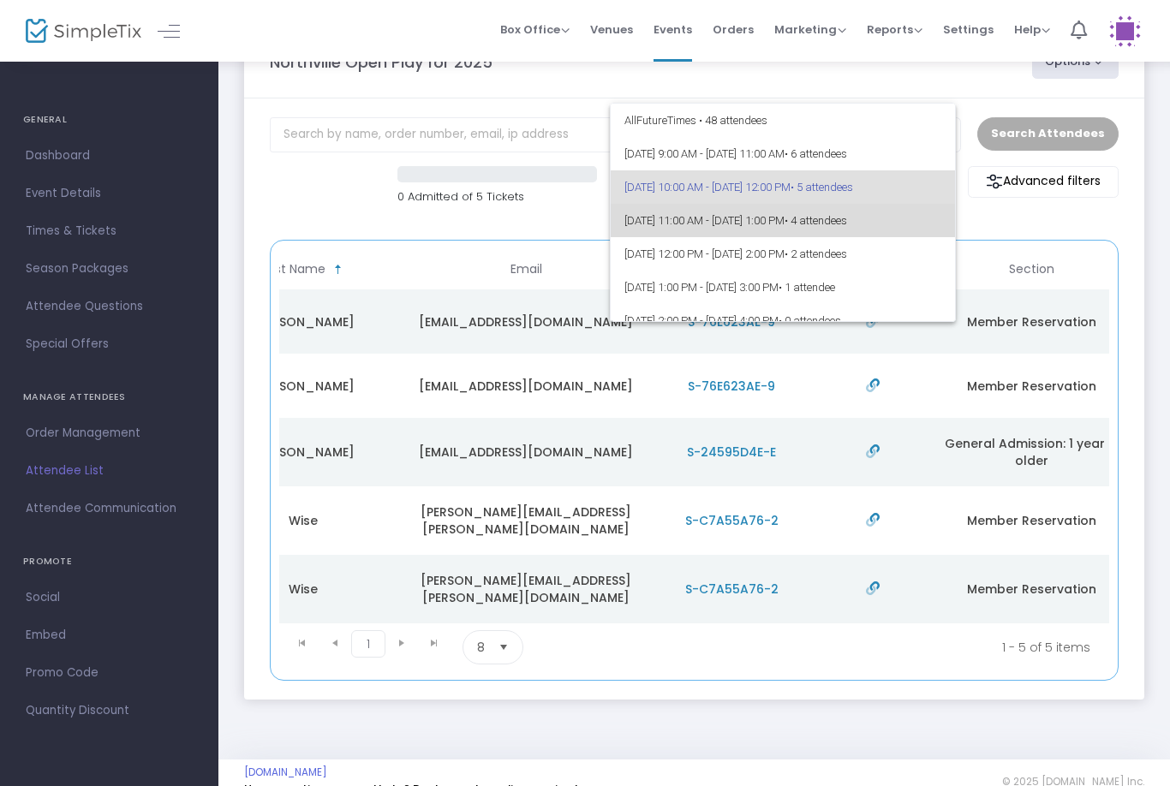
click at [782, 224] on span "9/25/2025 @ 11:00 AM - 9/25/2025 @ 1:00 PM • 4 attendees" at bounding box center [783, 220] width 318 height 33
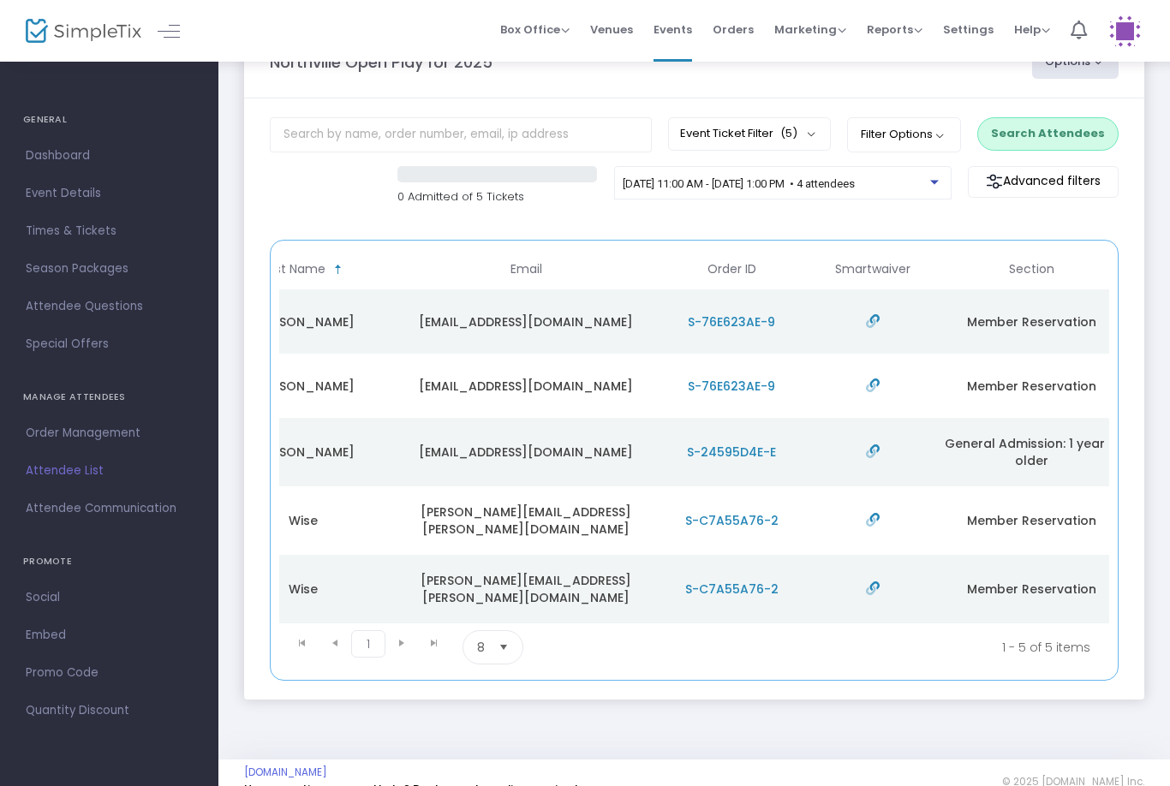
click at [1052, 128] on button "Search Attendees" at bounding box center [1047, 133] width 141 height 33
